Goal: Task Accomplishment & Management: Complete application form

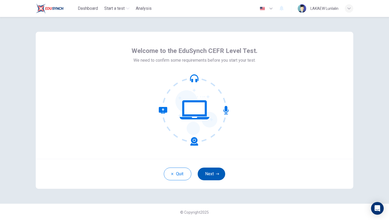
click at [216, 173] on icon "button" at bounding box center [217, 173] width 3 height 3
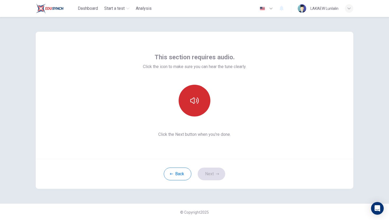
click at [187, 94] on button "button" at bounding box center [194, 101] width 32 height 32
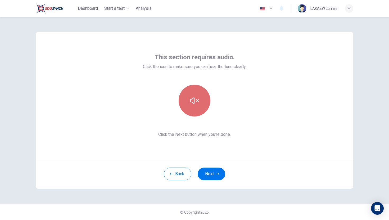
click at [198, 108] on button "button" at bounding box center [194, 101] width 32 height 32
click at [188, 101] on button "button" at bounding box center [194, 101] width 32 height 32
click at [187, 99] on button "button" at bounding box center [194, 101] width 32 height 32
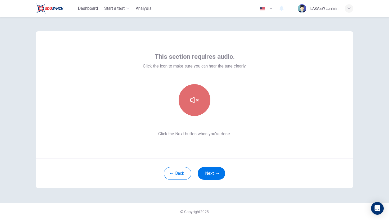
drag, startPoint x: 187, startPoint y: 99, endPoint x: 190, endPoint y: 105, distance: 6.3
click at [187, 99] on button "button" at bounding box center [194, 100] width 32 height 32
click at [190, 105] on button "button" at bounding box center [194, 100] width 32 height 32
click at [199, 101] on button "button" at bounding box center [194, 101] width 32 height 32
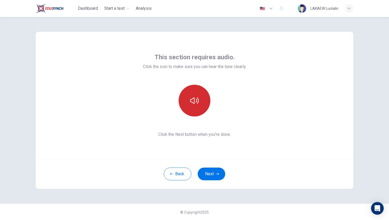
click at [197, 98] on icon "button" at bounding box center [194, 100] width 8 height 6
click at [197, 98] on icon "button" at bounding box center [194, 100] width 8 height 8
click at [177, 172] on button "Back" at bounding box center [177, 173] width 27 height 13
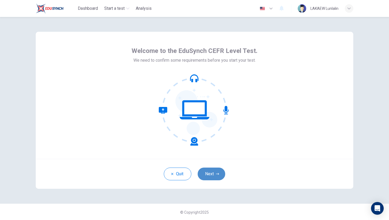
click at [215, 168] on button "Next" at bounding box center [210, 173] width 27 height 13
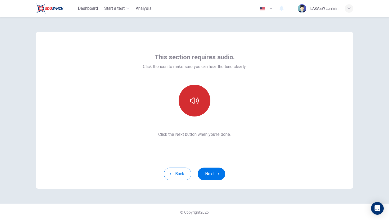
click at [194, 107] on button "button" at bounding box center [194, 101] width 32 height 32
click at [195, 97] on icon "button" at bounding box center [194, 100] width 8 height 8
click at [196, 99] on icon "button" at bounding box center [194, 100] width 8 height 6
click at [177, 167] on button "Back" at bounding box center [177, 173] width 27 height 13
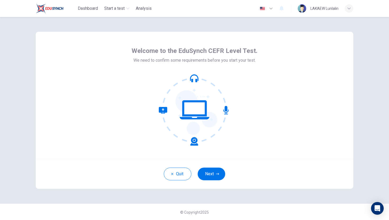
click at [208, 166] on div "Quit Next" at bounding box center [194, 174] width 317 height 30
click at [209, 168] on button "Next" at bounding box center [210, 173] width 27 height 13
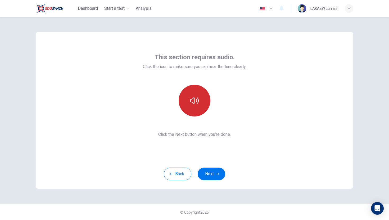
click at [191, 106] on button "button" at bounding box center [194, 101] width 32 height 32
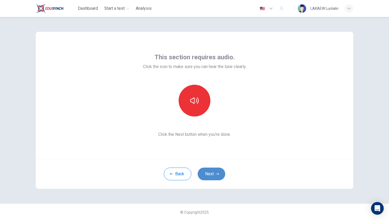
click at [213, 167] on button "Next" at bounding box center [210, 173] width 27 height 13
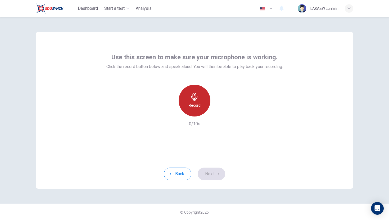
click at [193, 101] on div "Record" at bounding box center [194, 101] width 32 height 32
click at [193, 101] on icon "button" at bounding box center [194, 97] width 6 height 8
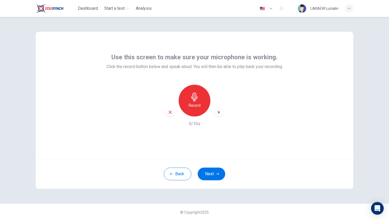
click at [195, 95] on icon "button" at bounding box center [194, 97] width 8 height 8
click at [193, 106] on h6 "Record" at bounding box center [194, 105] width 12 height 6
click at [193, 106] on h6 "Stop" at bounding box center [194, 105] width 8 height 6
click at [193, 106] on h6 "Record" at bounding box center [194, 105] width 12 height 6
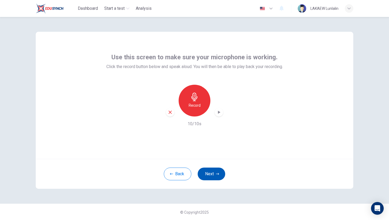
click at [215, 169] on button "Next" at bounding box center [210, 173] width 27 height 13
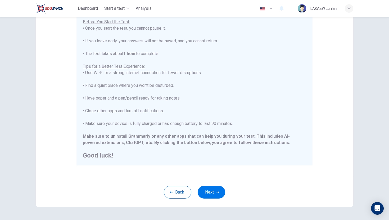
scroll to position [74, 0]
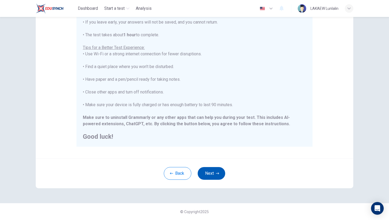
click at [212, 175] on button "Next" at bounding box center [210, 173] width 27 height 13
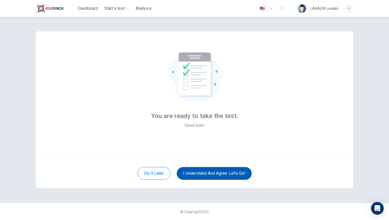
scroll to position [1, 0]
click at [212, 175] on button "I understand and agree. Let’s go!" at bounding box center [214, 173] width 75 height 13
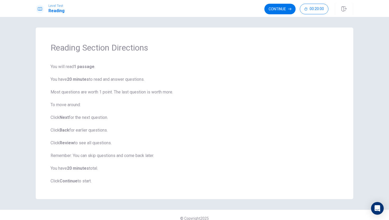
scroll to position [7, 0]
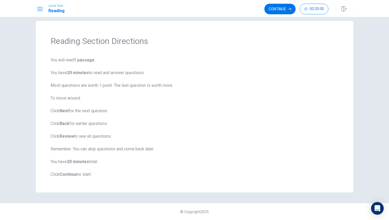
click at [202, 70] on span "You will read 1 passage . You have 20 minutes to read and answer questions. Mos…" at bounding box center [194, 117] width 288 height 121
click at [280, 10] on button "Continue" at bounding box center [279, 9] width 31 height 11
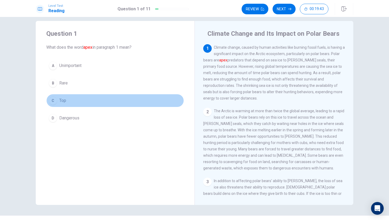
click at [53, 99] on div "C" at bounding box center [53, 100] width 8 height 8
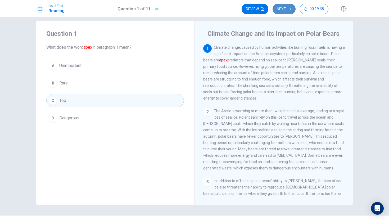
click at [286, 8] on button "Next" at bounding box center [283, 9] width 23 height 11
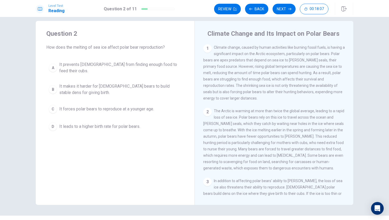
click at [75, 84] on span "It makes it harder for [DEMOGRAPHIC_DATA] bears to build stable dens for giving…" at bounding box center [120, 89] width 122 height 13
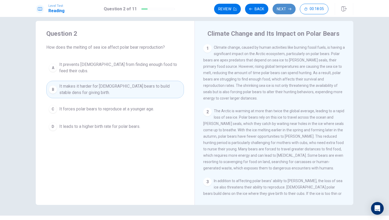
click at [277, 8] on button "Next" at bounding box center [283, 9] width 23 height 11
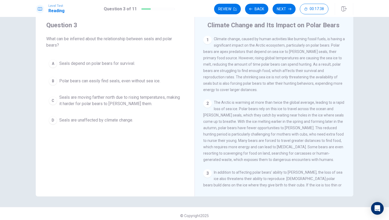
scroll to position [19, 0]
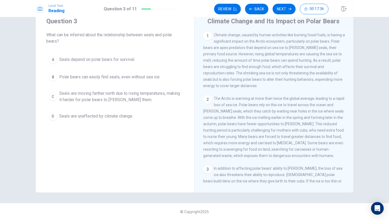
drag, startPoint x: 293, startPoint y: 168, endPoint x: 290, endPoint y: 146, distance: 21.9
click at [292, 144] on div "1 Climate change, caused by human activities like burning fossil fuels, is havi…" at bounding box center [277, 108] width 149 height 152
drag, startPoint x: 268, startPoint y: 180, endPoint x: 253, endPoint y: 131, distance: 51.7
click at [253, 131] on div "1 Climate change, caused by human activities like burning fossil fuels, is havi…" at bounding box center [277, 108] width 149 height 152
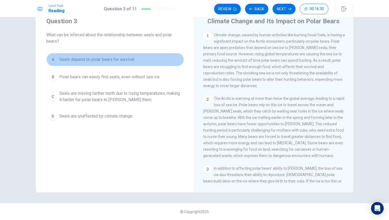
click at [121, 58] on span "Seals depend on polar bears for survival." at bounding box center [97, 59] width 76 height 6
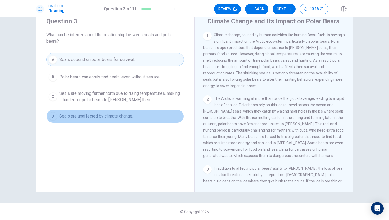
click at [112, 117] on span "Seals are unaffected by climate change." at bounding box center [96, 116] width 74 height 6
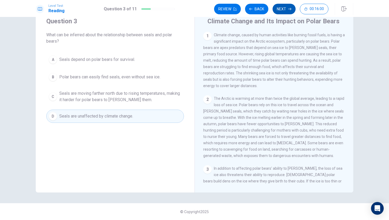
click at [282, 12] on button "Next" at bounding box center [283, 9] width 23 height 11
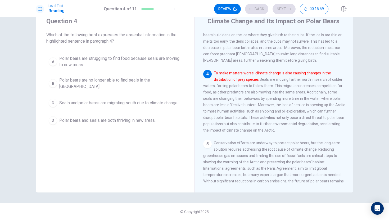
scroll to position [158, 0]
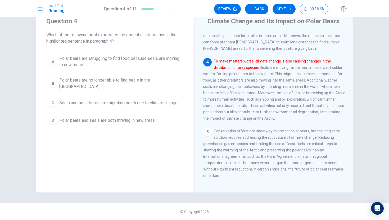
click at [159, 100] on span "Seals and polar bears are migrating south due to climate change." at bounding box center [118, 103] width 119 height 6
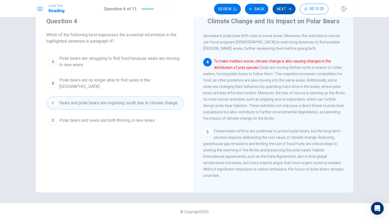
click at [280, 10] on button "Next" at bounding box center [283, 9] width 23 height 11
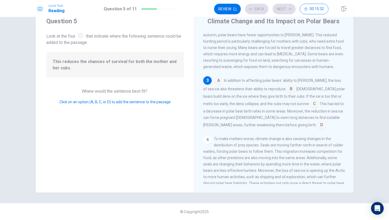
scroll to position [92, 0]
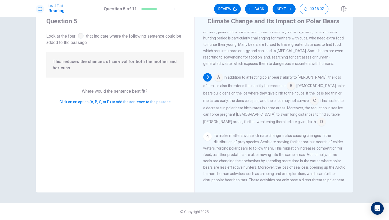
click at [317, 126] on input at bounding box center [321, 122] width 8 height 8
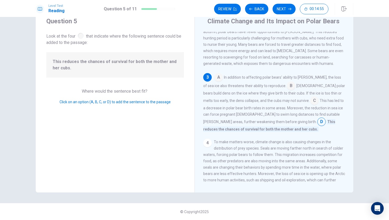
click at [310, 105] on input at bounding box center [314, 101] width 8 height 8
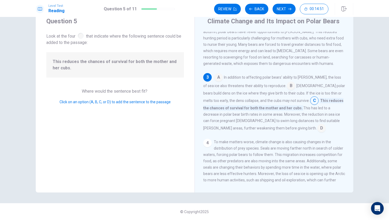
click at [317, 133] on input at bounding box center [321, 128] width 8 height 8
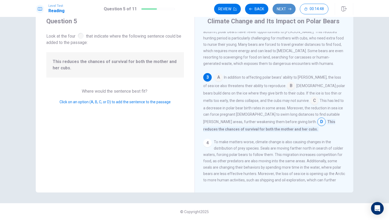
click at [283, 10] on button "Next" at bounding box center [283, 9] width 23 height 11
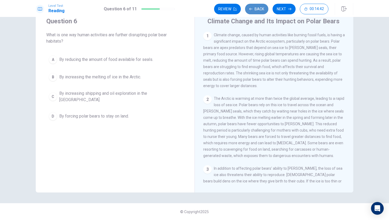
click at [252, 10] on button "Back" at bounding box center [256, 9] width 23 height 11
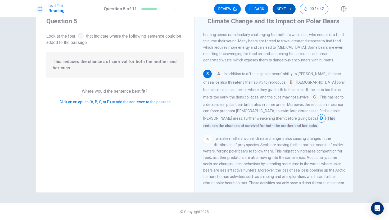
scroll to position [98, 0]
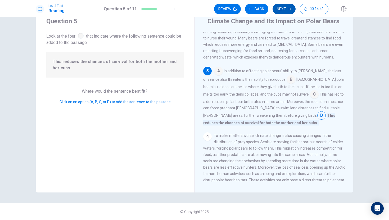
click at [282, 6] on button "Next" at bounding box center [283, 9] width 23 height 11
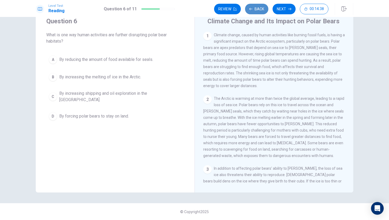
click at [262, 12] on button "Back" at bounding box center [256, 9] width 23 height 11
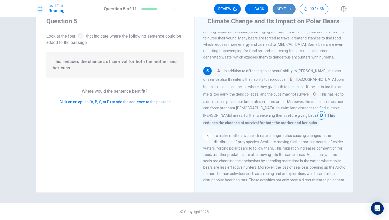
click at [282, 5] on button "Next" at bounding box center [283, 9] width 23 height 11
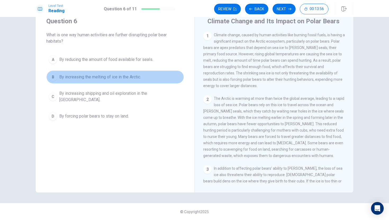
click at [79, 76] on span "By increasing the melting of ice in the Arctic." at bounding box center [100, 77] width 82 height 6
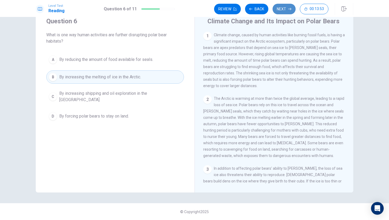
click at [283, 8] on button "Next" at bounding box center [283, 9] width 23 height 11
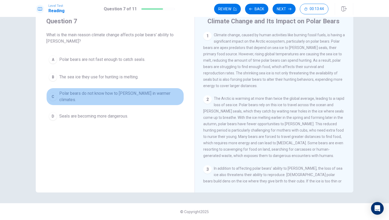
click at [139, 95] on span "Polar bears do not know how to [PERSON_NAME] in warmer climates." at bounding box center [120, 96] width 122 height 13
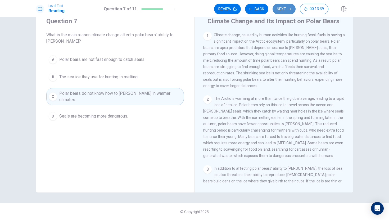
click at [286, 9] on button "Next" at bounding box center [283, 9] width 23 height 11
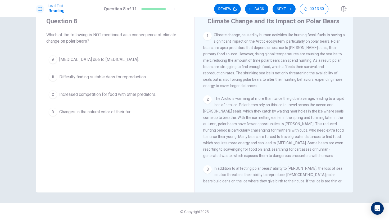
click at [148, 92] on span "Increased competition for food with other predators." at bounding box center [107, 94] width 97 height 6
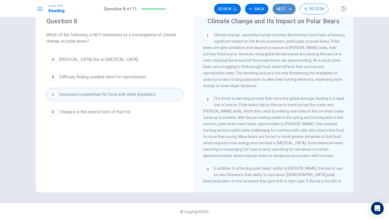
click at [282, 8] on button "Next" at bounding box center [283, 9] width 23 height 11
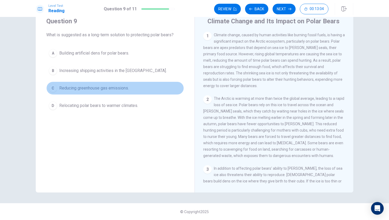
click at [121, 85] on span "Reducing greenhouse gas emissions." at bounding box center [94, 88] width 70 height 6
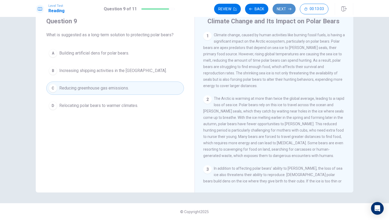
click at [280, 7] on button "Next" at bounding box center [283, 9] width 23 height 11
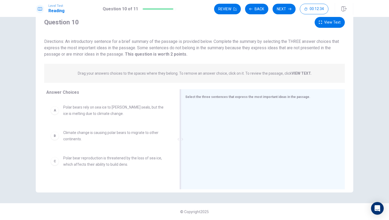
drag, startPoint x: 131, startPoint y: 122, endPoint x: 174, endPoint y: 117, distance: 43.9
click at [179, 117] on div at bounding box center [179, 139] width 1 height 100
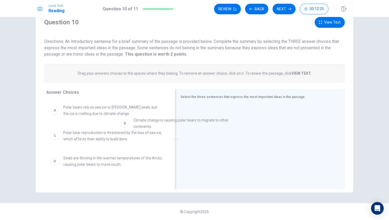
drag, startPoint x: 128, startPoint y: 135, endPoint x: 200, endPoint y: 122, distance: 73.7
drag, startPoint x: 111, startPoint y: 135, endPoint x: 223, endPoint y: 118, distance: 112.9
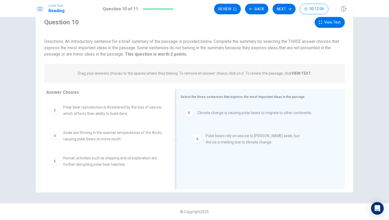
drag, startPoint x: 105, startPoint y: 113, endPoint x: 249, endPoint y: 141, distance: 146.3
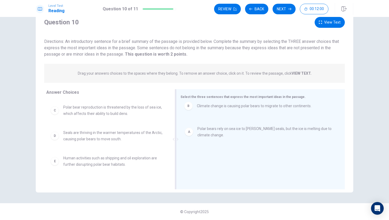
drag, startPoint x: 239, startPoint y: 140, endPoint x: 238, endPoint y: 108, distance: 32.8
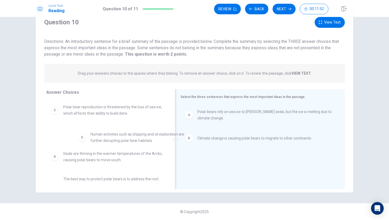
scroll to position [0, 0]
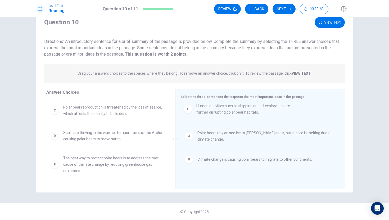
drag, startPoint x: 135, startPoint y: 164, endPoint x: 269, endPoint y: 110, distance: 144.2
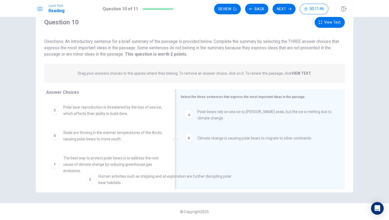
scroll to position [7, 0]
drag, startPoint x: 237, startPoint y: 163, endPoint x: 124, endPoint y: 181, distance: 114.9
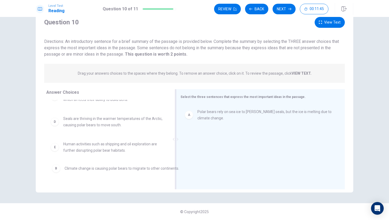
drag, startPoint x: 223, startPoint y: 141, endPoint x: 86, endPoint y: 172, distance: 139.9
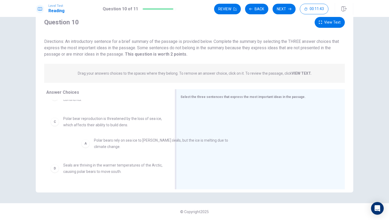
drag, startPoint x: 218, startPoint y: 113, endPoint x: 102, endPoint y: 146, distance: 121.2
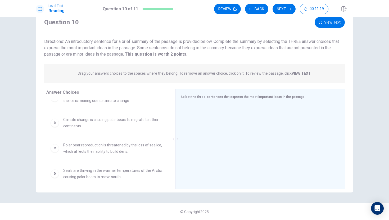
scroll to position [15, 0]
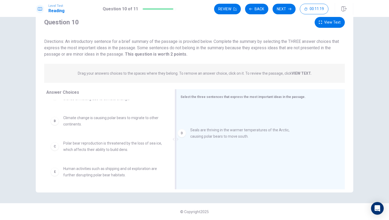
drag, startPoint x: 108, startPoint y: 174, endPoint x: 239, endPoint y: 132, distance: 137.9
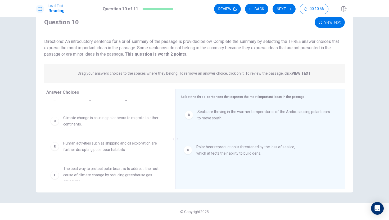
drag, startPoint x: 130, startPoint y: 144, endPoint x: 265, endPoint y: 147, distance: 135.9
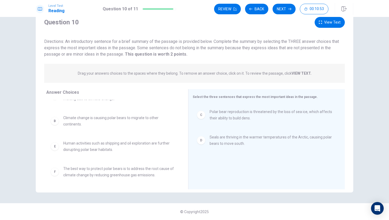
drag, startPoint x: 174, startPoint y: 156, endPoint x: 180, endPoint y: 145, distance: 11.9
click at [187, 145] on div at bounding box center [187, 139] width 7 height 100
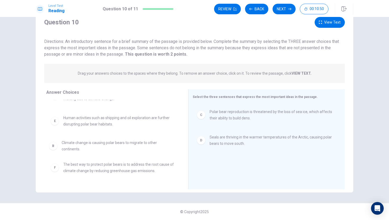
drag, startPoint x: 163, startPoint y: 125, endPoint x: 160, endPoint y: 154, distance: 29.3
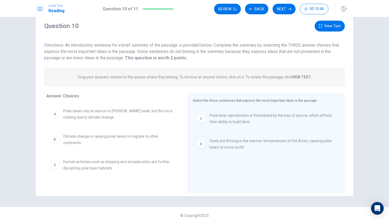
scroll to position [15, 0]
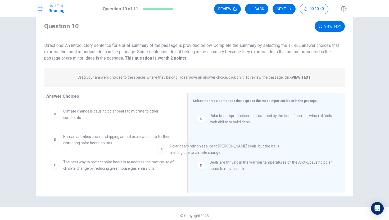
drag, startPoint x: 135, startPoint y: 116, endPoint x: 242, endPoint y: 151, distance: 112.0
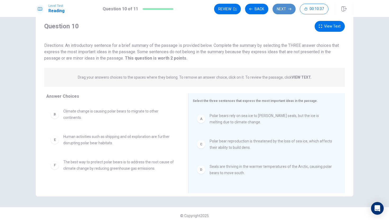
click at [286, 11] on button "Next" at bounding box center [283, 9] width 23 height 11
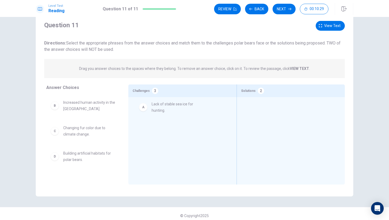
drag, startPoint x: 85, startPoint y: 110, endPoint x: 175, endPoint y: 111, distance: 90.2
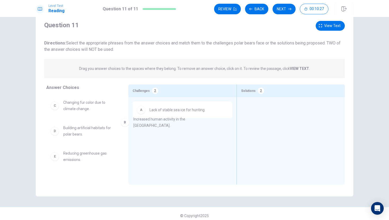
drag, startPoint x: 103, startPoint y: 110, endPoint x: 216, endPoint y: 141, distance: 116.7
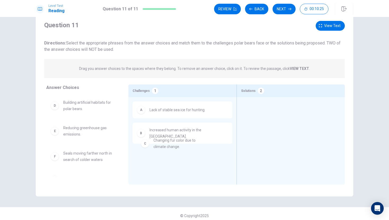
drag, startPoint x: 86, startPoint y: 107, endPoint x: 178, endPoint y: 146, distance: 100.2
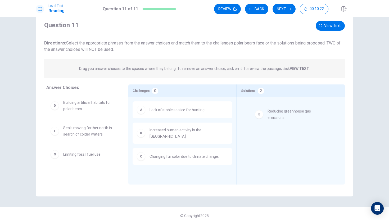
drag, startPoint x: 86, startPoint y: 131, endPoint x: 292, endPoint y: 115, distance: 206.3
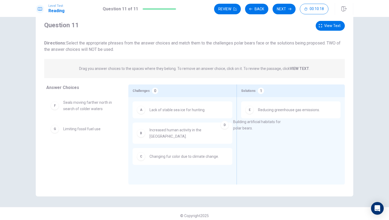
drag, startPoint x: 90, startPoint y: 109, endPoint x: 262, endPoint y: 128, distance: 173.2
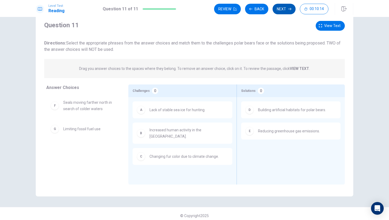
click at [281, 5] on button "Next" at bounding box center [283, 9] width 23 height 11
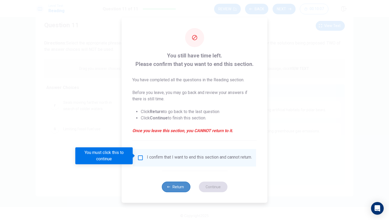
click at [167, 190] on button "Return" at bounding box center [176, 186] width 29 height 11
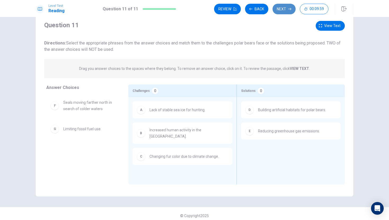
click at [283, 7] on button "Next" at bounding box center [283, 9] width 23 height 11
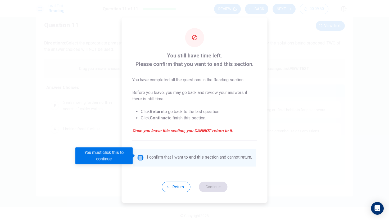
click at [139, 156] on input "You must click this to continue" at bounding box center [140, 157] width 6 height 6
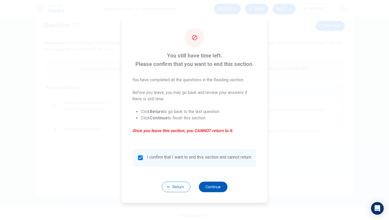
click at [216, 188] on button "Continue" at bounding box center [213, 186] width 29 height 11
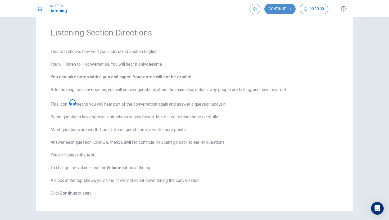
click at [272, 7] on button "Continue" at bounding box center [279, 9] width 31 height 11
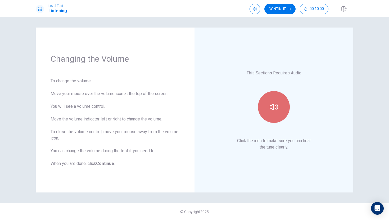
click at [271, 105] on icon "button" at bounding box center [273, 107] width 8 height 8
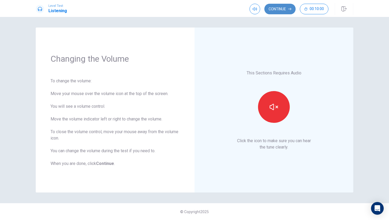
click at [284, 7] on button "Continue" at bounding box center [279, 9] width 31 height 11
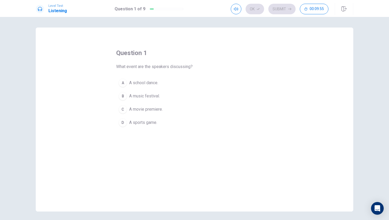
click at [122, 93] on div "B" at bounding box center [122, 96] width 8 height 8
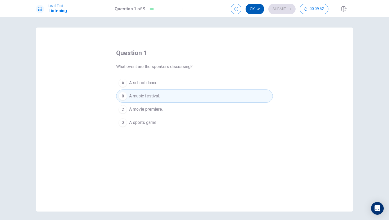
click at [256, 9] on button "Ok" at bounding box center [254, 9] width 19 height 11
click at [282, 8] on button "Submit" at bounding box center [281, 9] width 27 height 11
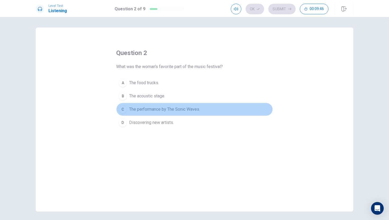
click at [150, 106] on span "The performance by The Sonic Waves." at bounding box center [164, 109] width 71 height 6
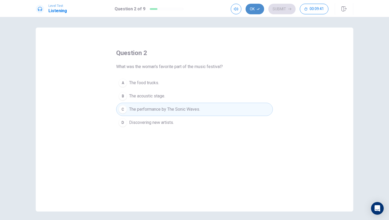
click at [255, 10] on button "Ok" at bounding box center [254, 9] width 19 height 11
click at [286, 5] on button "Submit" at bounding box center [281, 9] width 27 height 11
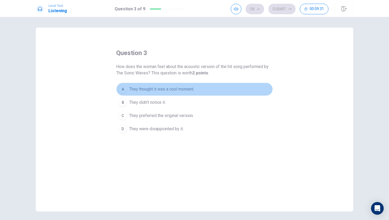
click at [173, 87] on span "They thought it was a cool moment." at bounding box center [161, 89] width 65 height 6
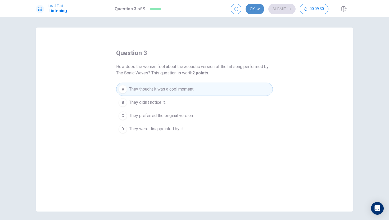
click at [256, 5] on button "Ok" at bounding box center [254, 9] width 19 height 11
click at [275, 6] on button "Submit" at bounding box center [281, 9] width 27 height 11
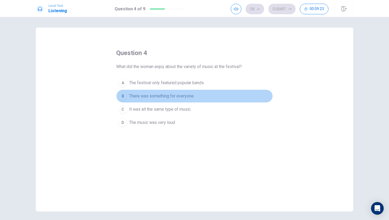
click at [178, 95] on span "There was something for everyone." at bounding box center [161, 96] width 65 height 6
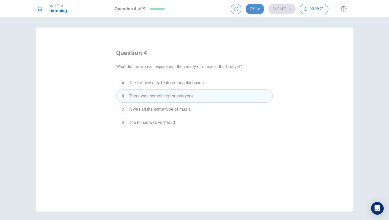
click at [251, 8] on button "Ok" at bounding box center [254, 9] width 19 height 11
click at [275, 11] on button "Submit" at bounding box center [281, 9] width 27 height 11
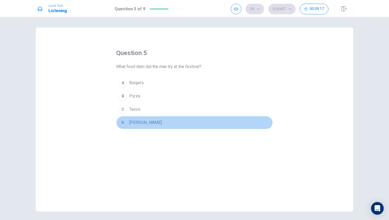
click at [147, 124] on span "[PERSON_NAME]." at bounding box center [145, 122] width 33 height 6
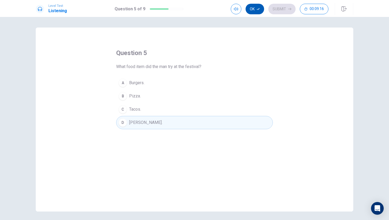
click at [256, 9] on button "Ok" at bounding box center [254, 9] width 19 height 11
click at [275, 9] on button "Submit" at bounding box center [281, 9] width 27 height 11
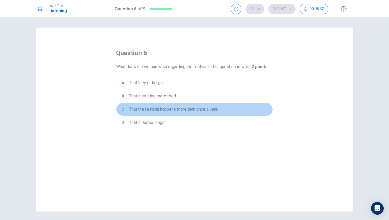
click at [170, 110] on span "That the festival happens more than once a year." at bounding box center [173, 109] width 89 height 6
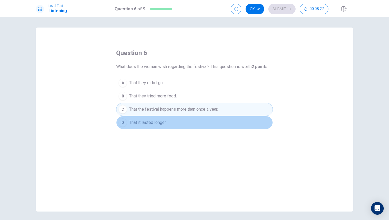
click at [153, 124] on span "That it lasted longer." at bounding box center [147, 122] width 37 height 6
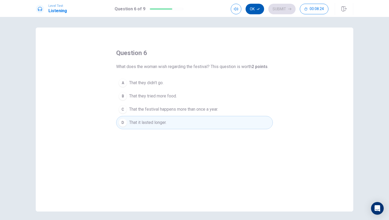
click at [255, 10] on button "Ok" at bounding box center [254, 9] width 19 height 11
click at [277, 10] on button "Submit" at bounding box center [281, 9] width 27 height 11
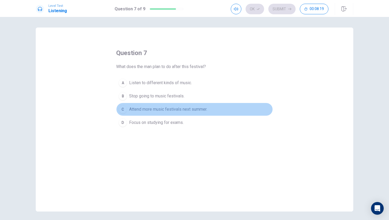
click at [197, 108] on span "Attend more music festivals next summer." at bounding box center [168, 109] width 78 height 6
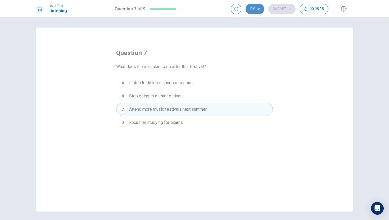
click at [253, 8] on button "Ok" at bounding box center [254, 9] width 19 height 11
click at [287, 8] on button "Submit" at bounding box center [281, 9] width 27 height 11
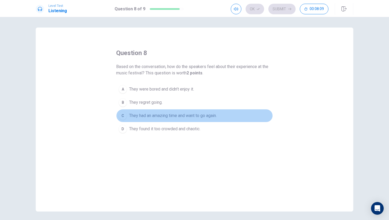
click at [186, 114] on span "They had an amazing time and want to go again." at bounding box center [172, 115] width 87 height 6
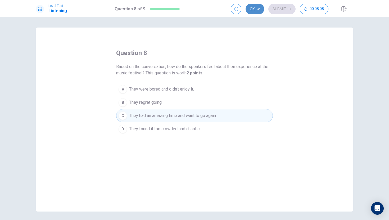
click at [254, 6] on button "Ok" at bounding box center [254, 9] width 19 height 11
click at [276, 6] on button "Submit" at bounding box center [281, 9] width 27 height 11
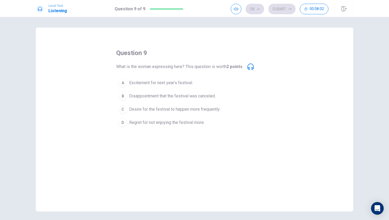
click at [178, 108] on span "Desire for the festival to happen more frequently." at bounding box center [174, 109] width 91 height 6
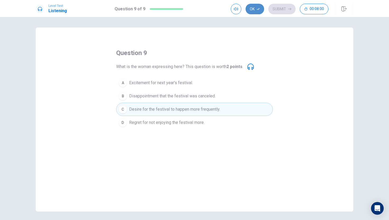
click at [251, 9] on button "Ok" at bounding box center [254, 9] width 19 height 11
click at [288, 3] on div "Level Test Listening Question 9 of 9 Ok Submit 00:07:59" at bounding box center [194, 8] width 389 height 17
click at [287, 5] on button "Submit" at bounding box center [281, 9] width 27 height 11
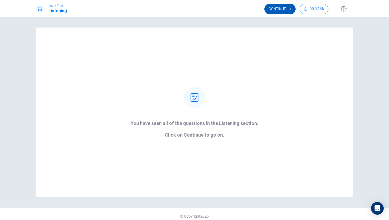
click at [287, 6] on button "Continue" at bounding box center [279, 9] width 31 height 11
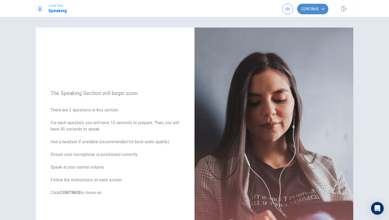
click at [312, 4] on button "Continue" at bounding box center [312, 9] width 31 height 11
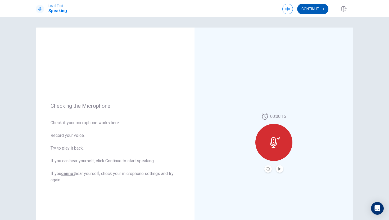
click at [312, 6] on button "Continue" at bounding box center [312, 9] width 31 height 11
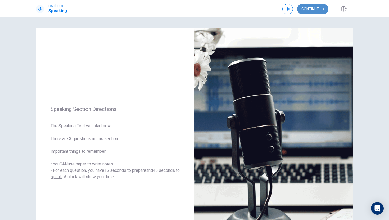
click at [313, 6] on button "Continue" at bounding box center [312, 9] width 31 height 11
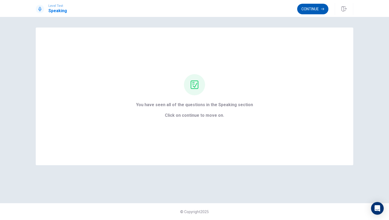
click at [319, 10] on button "Continue" at bounding box center [312, 9] width 31 height 11
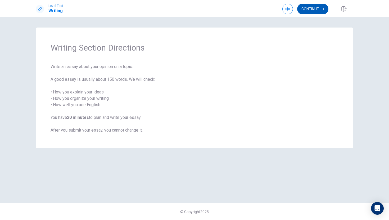
click at [319, 8] on button "Continue" at bounding box center [312, 9] width 31 height 11
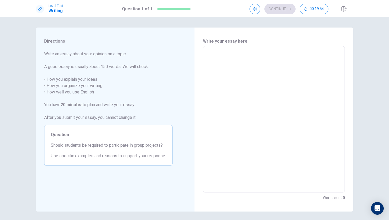
click at [247, 58] on textarea at bounding box center [273, 118] width 134 height 137
type textarea "i"
type textarea "x"
type textarea "i"
click at [202, 101] on div "Write your essay here i x ​ Word count : 1" at bounding box center [273, 119] width 159 height 184
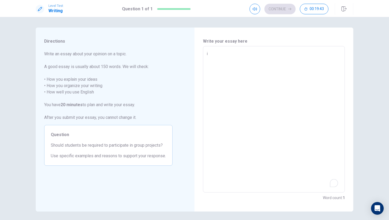
scroll to position [19, 0]
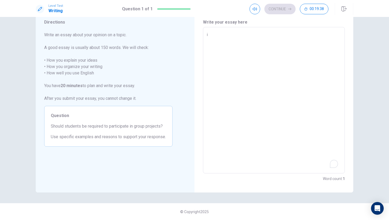
click at [229, 36] on textarea "i" at bounding box center [273, 99] width 134 height 137
type textarea "x"
type textarea "I"
type textarea "x"
type textarea "It"
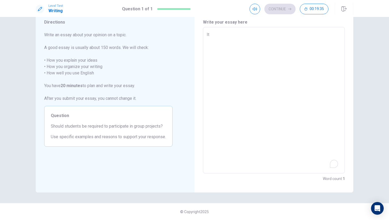
type textarea "x"
type textarea "Ith"
type textarea "x"
type textarea "Ithi"
type textarea "x"
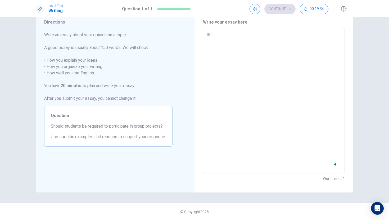
type textarea "Ithin"
type textarea "x"
type textarea "Ithink"
type textarea "x"
type textarea "Ithink"
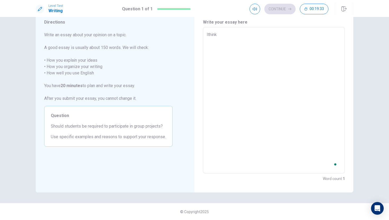
type textarea "x"
type textarea "Ithink t"
type textarea "x"
type textarea "Ithink ta"
type textarea "x"
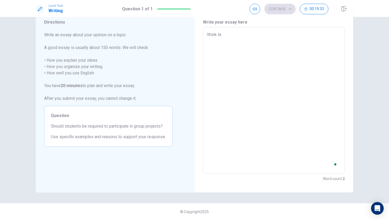
type textarea "Ithink tat"
type textarea "x"
type textarea "Ithink tat"
type textarea "x"
type textarea "Ithink tat"
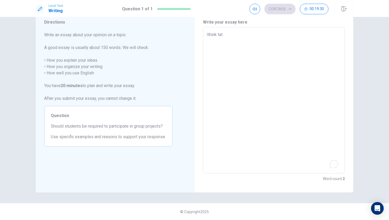
type textarea "x"
type textarea "Ithink ta"
type textarea "x"
type textarea "Ithink t"
type textarea "x"
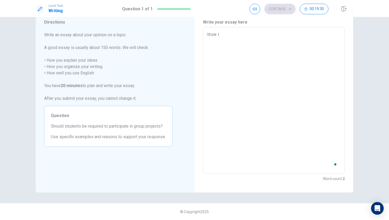
type textarea "Ithink"
type textarea "x"
type textarea "Ithink"
type textarea "x"
type textarea "Ithin"
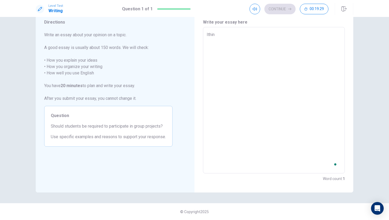
type textarea "x"
type textarea "Ithi"
type textarea "x"
type textarea "Ith"
type textarea "x"
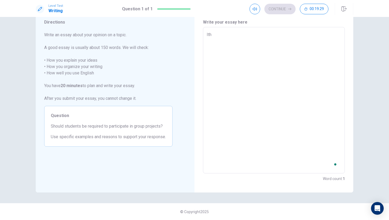
type textarea "It"
type textarea "x"
type textarea "I"
type textarea "x"
type textarea "I"
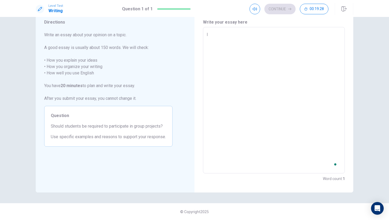
type textarea "x"
type textarea "I t"
type textarea "x"
type textarea "I th"
type textarea "x"
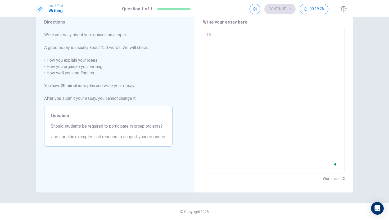
type textarea "I thi"
type textarea "x"
type textarea "I thin"
type textarea "x"
type textarea "I think"
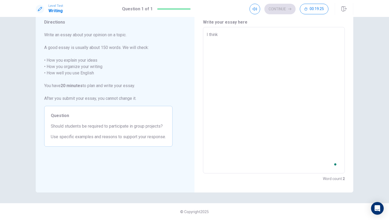
type textarea "x"
type textarea "I think"
type textarea "x"
type textarea "I think t"
type textarea "x"
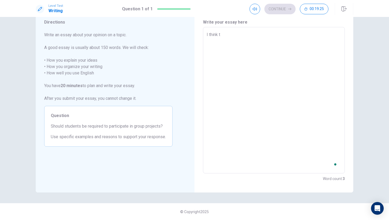
type textarea "I think th"
type textarea "x"
type textarea "I think tha"
type textarea "x"
type textarea "I think that"
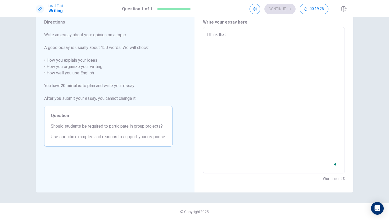
type textarea "x"
type textarea "I think that"
type textarea "x"
type textarea "I think that s"
type textarea "x"
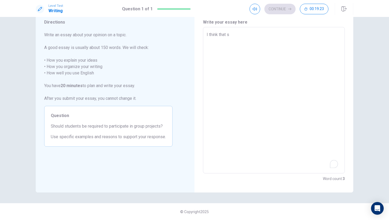
type textarea "I think that st"
type textarea "x"
type textarea "I think that stu"
type textarea "x"
type textarea "I think that stud"
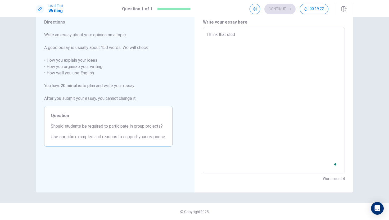
type textarea "x"
type textarea "I think that stude"
type textarea "x"
type textarea "I think that studen"
type textarea "x"
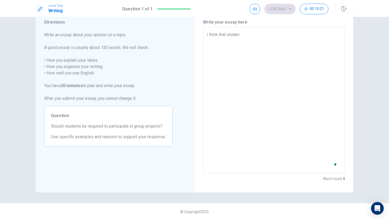
type textarea "I think that student"
type textarea "x"
type textarea "I think that student"
type textarea "x"
type textarea "I think that student s"
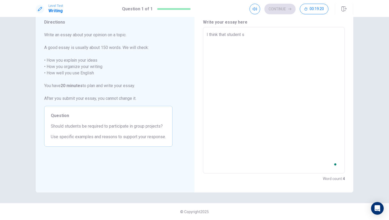
type textarea "x"
type textarea "I think that student sh"
type textarea "x"
type textarea "I think that student sho"
type textarea "x"
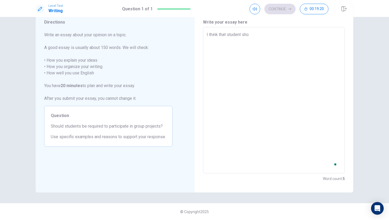
type textarea "I think that student shou"
type textarea "x"
type textarea "I think that student shoul"
type textarea "x"
type textarea "I think that student shoul"
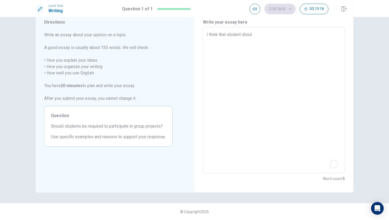
type textarea "x"
type textarea "I think that student shoul"
type textarea "x"
type textarea "I think that student should"
type textarea "x"
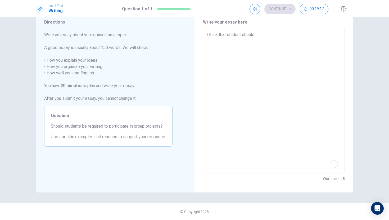
type textarea "I think that student should"
type textarea "x"
type textarea "I think that student should b"
type textarea "x"
type textarea "I think that student should be"
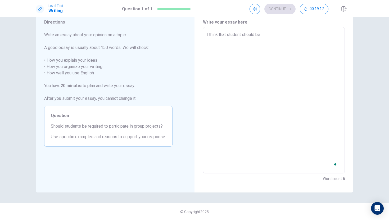
type textarea "x"
type textarea "I think that student should be"
type textarea "x"
type textarea "I think that student should be"
type textarea "x"
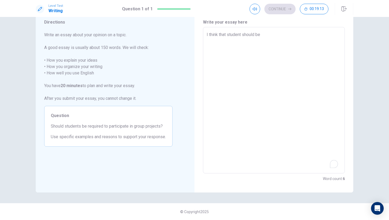
type textarea "I think that student should b"
type textarea "x"
type textarea "I think that student should"
type textarea "x"
type textarea "I think that student should r"
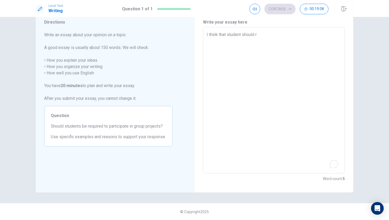
type textarea "x"
type textarea "I think that student should re"
type textarea "x"
type textarea "I think that student should req"
type textarea "x"
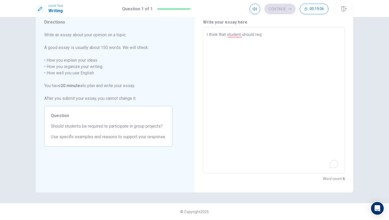
type textarea "I think that student should reqi"
type textarea "x"
type textarea "I think that student should reqiu"
type textarea "x"
type textarea "I think that student should reqiur"
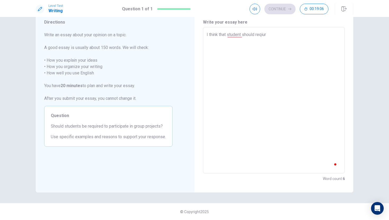
type textarea "x"
type textarea "I think that student should reqiure"
type textarea "x"
type textarea "I think that student should reqiured"
type textarea "x"
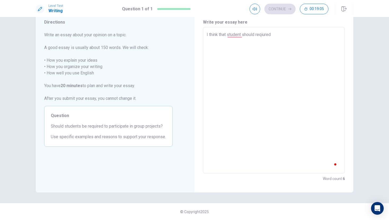
type textarea "I think that student should reqiured"
click at [232, 37] on textarea "I think that student should reqiured" at bounding box center [273, 99] width 134 height 137
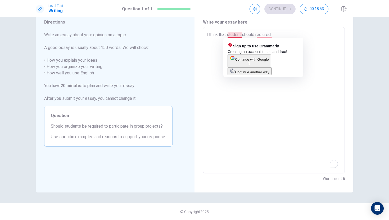
click at [242, 35] on textarea "I think that student should reqiured" at bounding box center [273, 99] width 134 height 137
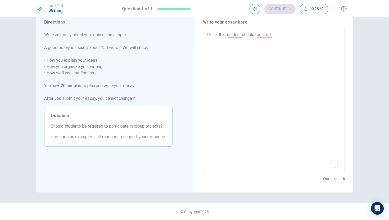
type textarea "x"
type textarea "I think that students should reqiured"
click at [278, 37] on textarea "I think that students should reqiured" at bounding box center [273, 99] width 134 height 137
type textarea "x"
type textarea "I think that students should reqiured"
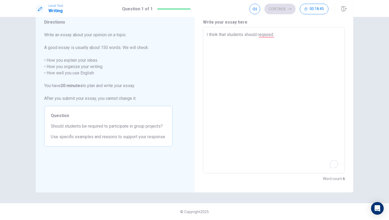
type textarea "x"
type textarea "I think that students should reqiure"
type textarea "x"
type textarea "I think that students should reqiur"
type textarea "x"
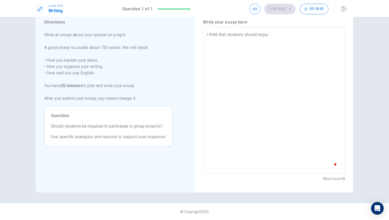
type textarea "I think that students should reqiu"
type textarea "x"
type textarea "I think that students should reqi"
type textarea "x"
type textarea "I think that students should req"
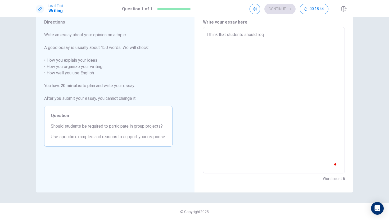
type textarea "x"
type textarea "I think that students should requ"
type textarea "x"
type textarea "I think that students should requi"
type textarea "x"
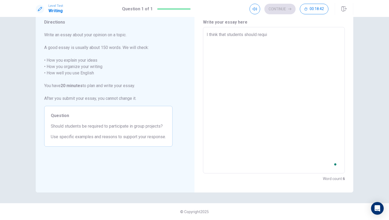
type textarea "I think that students should requir"
type textarea "x"
type textarea "I think that students should requird"
click at [278, 37] on textarea "I think that students should requird" at bounding box center [273, 99] width 134 height 137
type textarea "x"
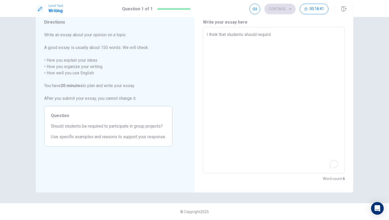
type textarea "I think that students should requir"
type textarea "x"
type textarea "I think that students should require"
type textarea "x"
type textarea "I think that students should required"
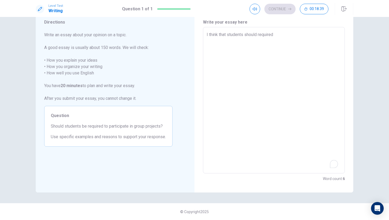
click at [289, 36] on textarea "I think that students should required" at bounding box center [273, 99] width 134 height 137
type textarea "x"
type textarea "I think that students should required"
type textarea "x"
type textarea "I think that students should required t"
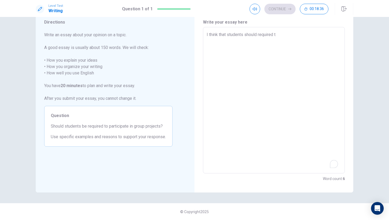
type textarea "x"
type textarea "I think that students should required to"
type textarea "x"
type textarea "I think that students should required to"
type textarea "x"
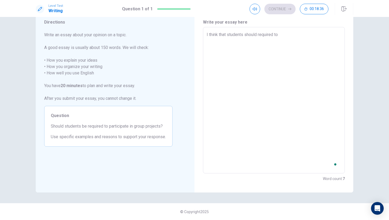
type textarea "I think that students should required to p"
type textarea "x"
type textarea "I think that students should required to pa"
type textarea "x"
type textarea "I think that students should required to par"
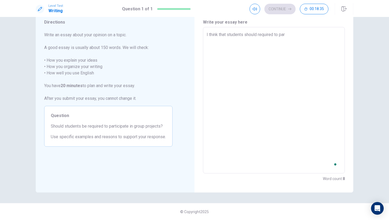
type textarea "x"
type textarea "I think that students should required to part"
type textarea "x"
type textarea "I think that students should required to partt"
type textarea "x"
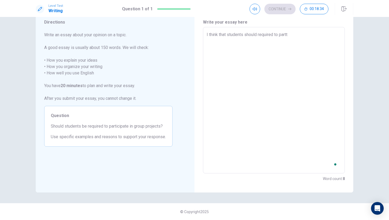
type textarea "I think that students should required to partt\"
type textarea "x"
type textarea "I think that students should required to partt"
type textarea "x"
type textarea "I think that students should required to part"
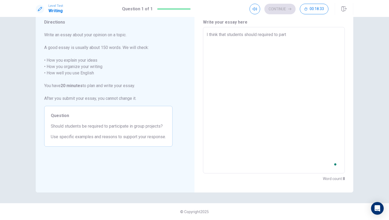
type textarea "x"
type textarea "I think that students should required to par"
type textarea "x"
type textarea "I think that students should required to part"
type textarea "x"
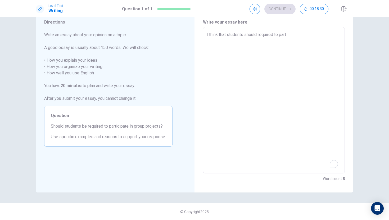
type textarea "I think that students should required to parti"
type textarea "x"
type textarea "I think that students should required to partic"
type textarea "x"
type textarea "I think that students should required to partici"
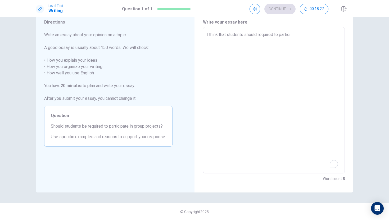
type textarea "x"
type textarea "I think that students should required to particip"
type textarea "x"
type textarea "I think that students should required to participa"
type textarea "x"
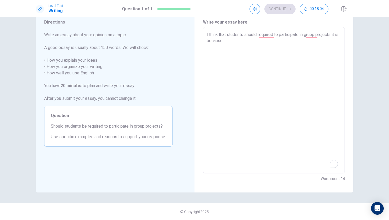
click at [317, 36] on textarea "I think that students should required to participate in gruop projects it is be…" at bounding box center [273, 99] width 134 height 137
click at [237, 50] on textarea "I think that students should required to participate in group projects it is be…" at bounding box center [273, 99] width 134 height 137
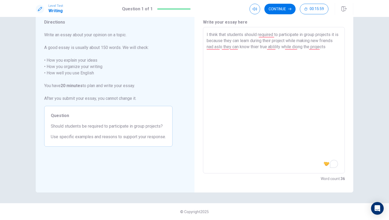
click at [238, 49] on textarea "I think that students should required to participate in group projects it is be…" at bounding box center [273, 99] width 134 height 137
click at [229, 49] on textarea "I think that students should required to participate in group projects it is be…" at bounding box center [273, 99] width 134 height 137
click at [229, 58] on textarea "I think that students should required to participate in group projects it is be…" at bounding box center [273, 99] width 134 height 137
click at [324, 55] on textarea "I think that students should required to participate in group projects it is be…" at bounding box center [273, 99] width 134 height 137
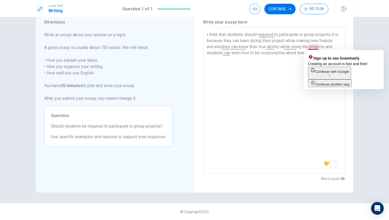
click at [317, 48] on textarea "I think that students should required to participate in group projects it is be…" at bounding box center [273, 99] width 134 height 137
drag, startPoint x: 317, startPoint y: 48, endPoint x: 340, endPoint y: 48, distance: 23.3
click at [340, 49] on textarea "I think that students should required to participate in group projects it is be…" at bounding box center [273, 99] width 134 height 137
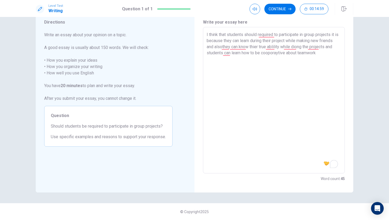
click at [348, 43] on div "Write your essay here I think that students should required to participate in g…" at bounding box center [273, 100] width 159 height 184
click at [321, 48] on textarea "I think that students should required to participate in group projects it is be…" at bounding box center [273, 99] width 134 height 137
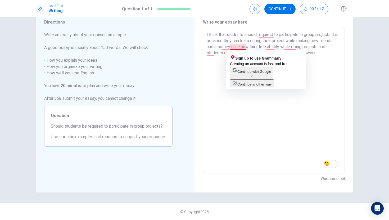
click at [237, 47] on textarea "I think that students should required to participate in group projects it is be…" at bounding box center [273, 99] width 134 height 137
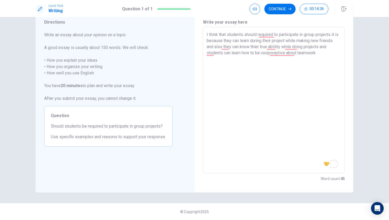
click at [329, 56] on textarea "I think that students should required to participate in group projects it is be…" at bounding box center [273, 99] width 134 height 137
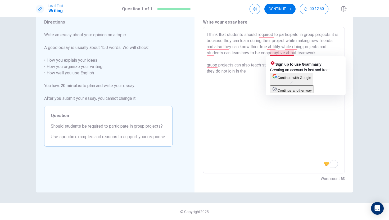
drag, startPoint x: 293, startPoint y: 54, endPoint x: 270, endPoint y: 55, distance: 22.8
click at [270, 55] on textarea "I think that students should required to participate in group projects it is be…" at bounding box center [273, 99] width 134 height 137
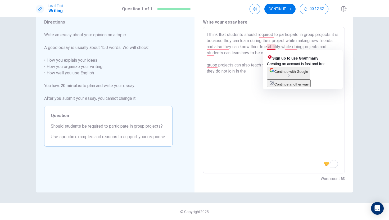
drag, startPoint x: 275, startPoint y: 47, endPoint x: 265, endPoint y: 47, distance: 9.5
click at [265, 47] on textarea "I think that students should required to participate in group projects it is be…" at bounding box center [273, 99] width 134 height 137
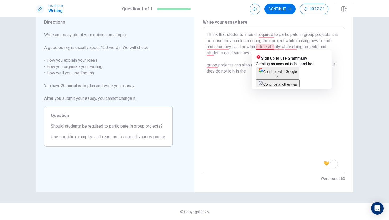
click at [265, 48] on textarea "I think that students should required to participate in group projects it is be…" at bounding box center [273, 99] width 134 height 137
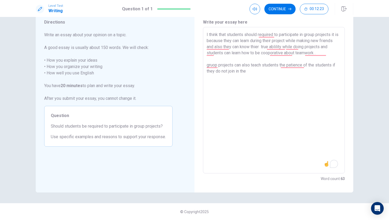
click at [254, 73] on textarea "I think that students should required to participate in group projects it is be…" at bounding box center [273, 99] width 134 height 137
click at [226, 78] on textarea "I think that students should required to participate in group projects it is be…" at bounding box center [273, 99] width 134 height 137
click at [228, 78] on textarea "I think that students should required to participate in group projects it is be…" at bounding box center [273, 99] width 134 height 137
click at [245, 80] on textarea "I think that students should required to participate in group projects it is be…" at bounding box center [273, 99] width 134 height 137
click at [334, 167] on span "16" at bounding box center [333, 164] width 7 height 8
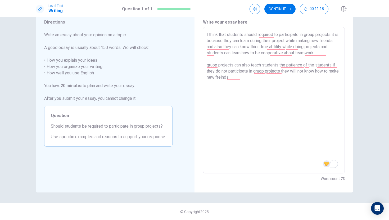
click at [328, 164] on img at bounding box center [326, 164] width 6 height 6
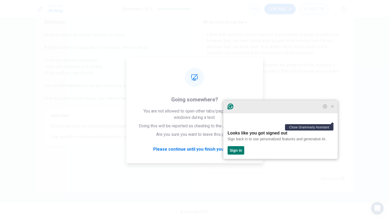
click at [332, 108] on icon "Close Grammarly Assistant" at bounding box center [332, 106] width 4 height 4
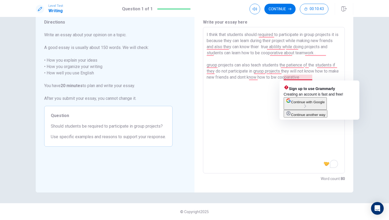
click at [289, 77] on textarea "I think that students should required to participate in group projects it is be…" at bounding box center [273, 99] width 134 height 137
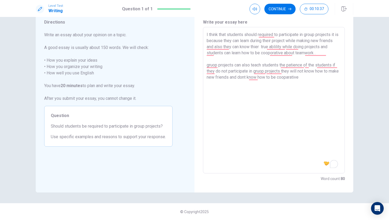
click at [314, 81] on textarea "I think that students should required to participate in group projects it is be…" at bounding box center [273, 99] width 134 height 137
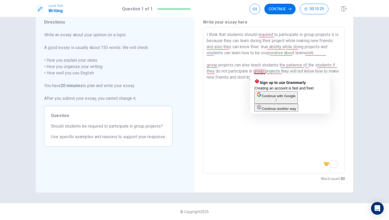
click at [266, 72] on textarea "I think that students should required to participate in group projects it is be…" at bounding box center [273, 99] width 134 height 137
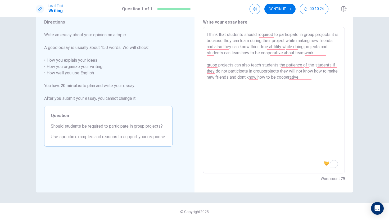
click at [266, 72] on textarea "I think that students should required to participate in group projects it is be…" at bounding box center [273, 99] width 134 height 137
click at [279, 96] on textarea "I think that students should required to participate in group projects it is be…" at bounding box center [273, 99] width 134 height 137
click at [256, 76] on textarea "I think that students should required to participate in group projects it is be…" at bounding box center [273, 99] width 134 height 137
click at [254, 78] on textarea "I think that students should required to participate in group projects it is be…" at bounding box center [273, 99] width 134 height 137
click at [320, 80] on textarea "I think that students should required to participate in group projects it is be…" at bounding box center [273, 99] width 134 height 137
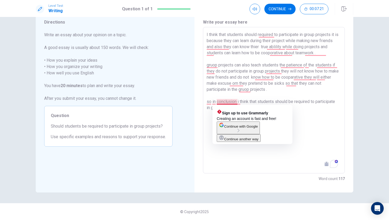
click at [236, 103] on textarea "I think that students should required to participate in group projects it is be…" at bounding box center [273, 99] width 134 height 137
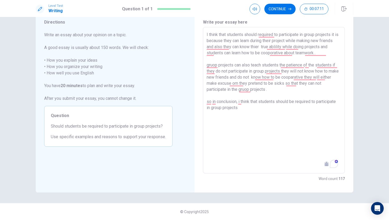
click at [282, 72] on textarea "I think that students should required to participate in group projects it is be…" at bounding box center [273, 99] width 134 height 137
click at [240, 110] on textarea "I think that students should required to participate in group projects it is be…" at bounding box center [273, 99] width 134 height 137
click at [269, 92] on textarea "I think that students should required to participate in group projects it is be…" at bounding box center [273, 99] width 134 height 137
click at [272, 90] on textarea "I think that students should required to participate in group projects it is be…" at bounding box center [273, 99] width 134 height 137
click at [275, 92] on textarea "I think that students should required to participate in group projects it is be…" at bounding box center [273, 99] width 134 height 137
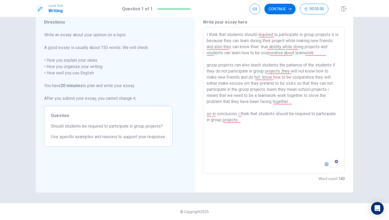
click at [246, 122] on textarea "I think that students should required to participate in group projects it is be…" at bounding box center [273, 99] width 134 height 137
click at [241, 115] on textarea "I think that students should required to participate in group projects it is be…" at bounding box center [273, 99] width 134 height 137
click at [248, 123] on textarea "I think that students should required to participate in group projects it is be…" at bounding box center [273, 99] width 134 height 137
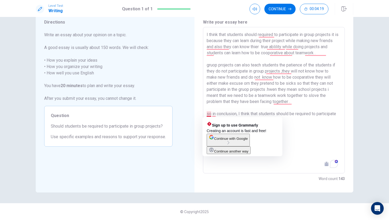
click at [210, 116] on textarea "I think that students should required to participate in group projects it is be…" at bounding box center [273, 99] width 134 height 137
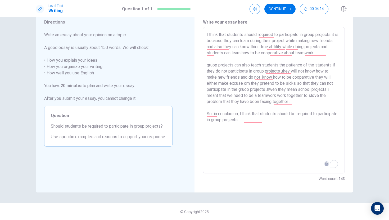
click at [269, 123] on textarea "I think that students should required to participate in group projects it is be…" at bounding box center [273, 99] width 134 height 137
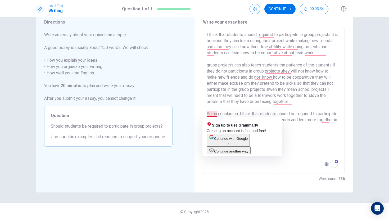
click at [213, 114] on textarea "I think that students should required to participate in group projects it is be…" at bounding box center [273, 99] width 134 height 137
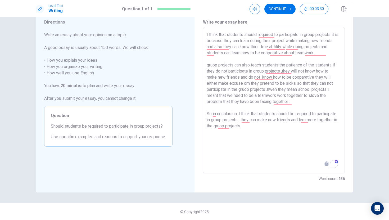
click at [216, 116] on textarea "I think that students should required to participate in group projects it is be…" at bounding box center [273, 99] width 134 height 137
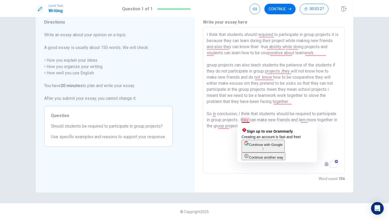
click at [243, 120] on textarea "I think that students should required to participate in group projects it is be…" at bounding box center [273, 99] width 134 height 137
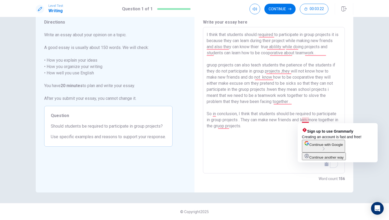
click at [309, 122] on textarea "I think that students should required to participate in group projects it is be…" at bounding box center [273, 99] width 134 height 137
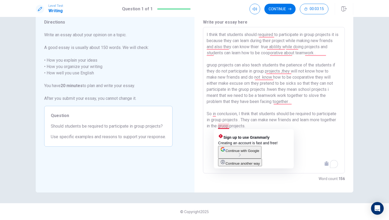
click at [228, 126] on textarea "I think that students should required to participate in group projects it is be…" at bounding box center [273, 99] width 134 height 137
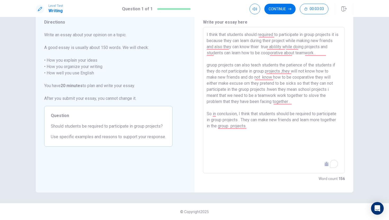
click at [292, 55] on textarea "I think that students should required to participate in group projects it is be…" at bounding box center [273, 99] width 134 height 137
click at [332, 90] on textarea "I think that students should required to participate in group projects it is be…" at bounding box center [273, 99] width 134 height 137
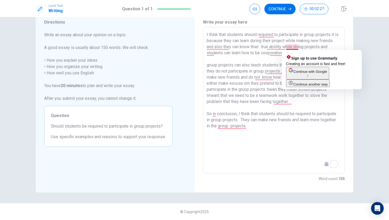
click at [291, 45] on textarea "I think that students should required to participate in group projects it is be…" at bounding box center [273, 99] width 134 height 137
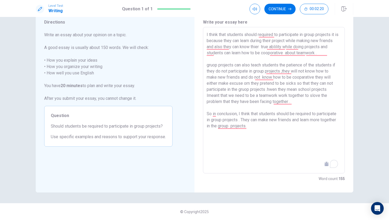
click at [209, 66] on textarea "I think that students should required to participate in group projects it is be…" at bounding box center [273, 99] width 134 height 137
click at [249, 85] on textarea "I think that students should required to participate in group projects it is be…" at bounding box center [273, 99] width 134 height 137
click at [294, 84] on textarea "I think that students should required to participate in group projects it is be…" at bounding box center [273, 99] width 134 height 137
click at [279, 89] on textarea "I think that students should required to participate in group projects it is be…" at bounding box center [273, 99] width 134 height 137
click at [208, 96] on textarea "I think that students should required to participate in group projects it is be…" at bounding box center [273, 99] width 134 height 137
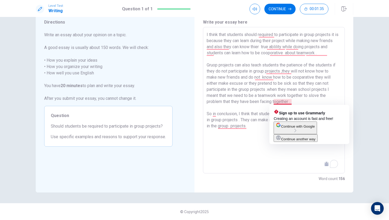
click at [277, 95] on textarea "I think that students should required to participate in group projects it is be…" at bounding box center [273, 99] width 134 height 137
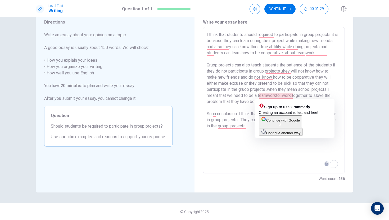
click at [276, 96] on textarea "I think that students should required to participate in group projects it is be…" at bounding box center [273, 99] width 134 height 137
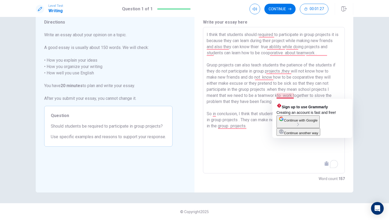
click at [278, 95] on textarea "I think that students should required to participate in group projects it is be…" at bounding box center [273, 99] width 134 height 137
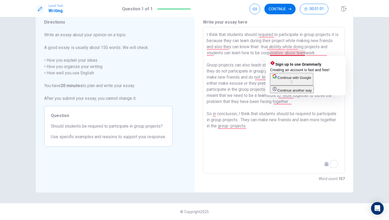
click at [293, 54] on textarea "I think that students should required to participate in group projects it is be…" at bounding box center [273, 99] width 134 height 137
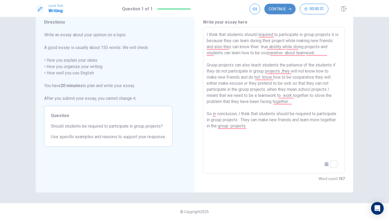
click at [277, 7] on button "Continue" at bounding box center [279, 9] width 31 height 11
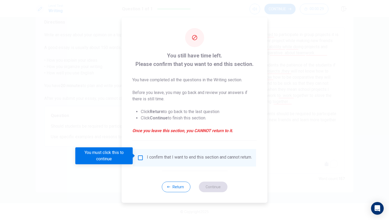
click at [140, 156] on input "You must click this to continue" at bounding box center [140, 157] width 6 height 6
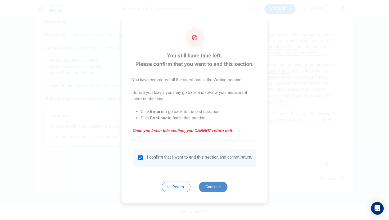
click at [216, 187] on button "Continue" at bounding box center [213, 186] width 29 height 11
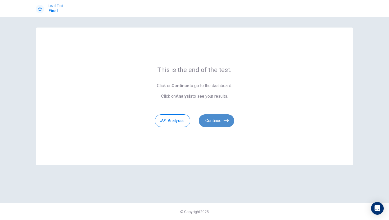
click at [213, 120] on button "Continue" at bounding box center [216, 120] width 35 height 13
